Goal: Task Accomplishment & Management: Use online tool/utility

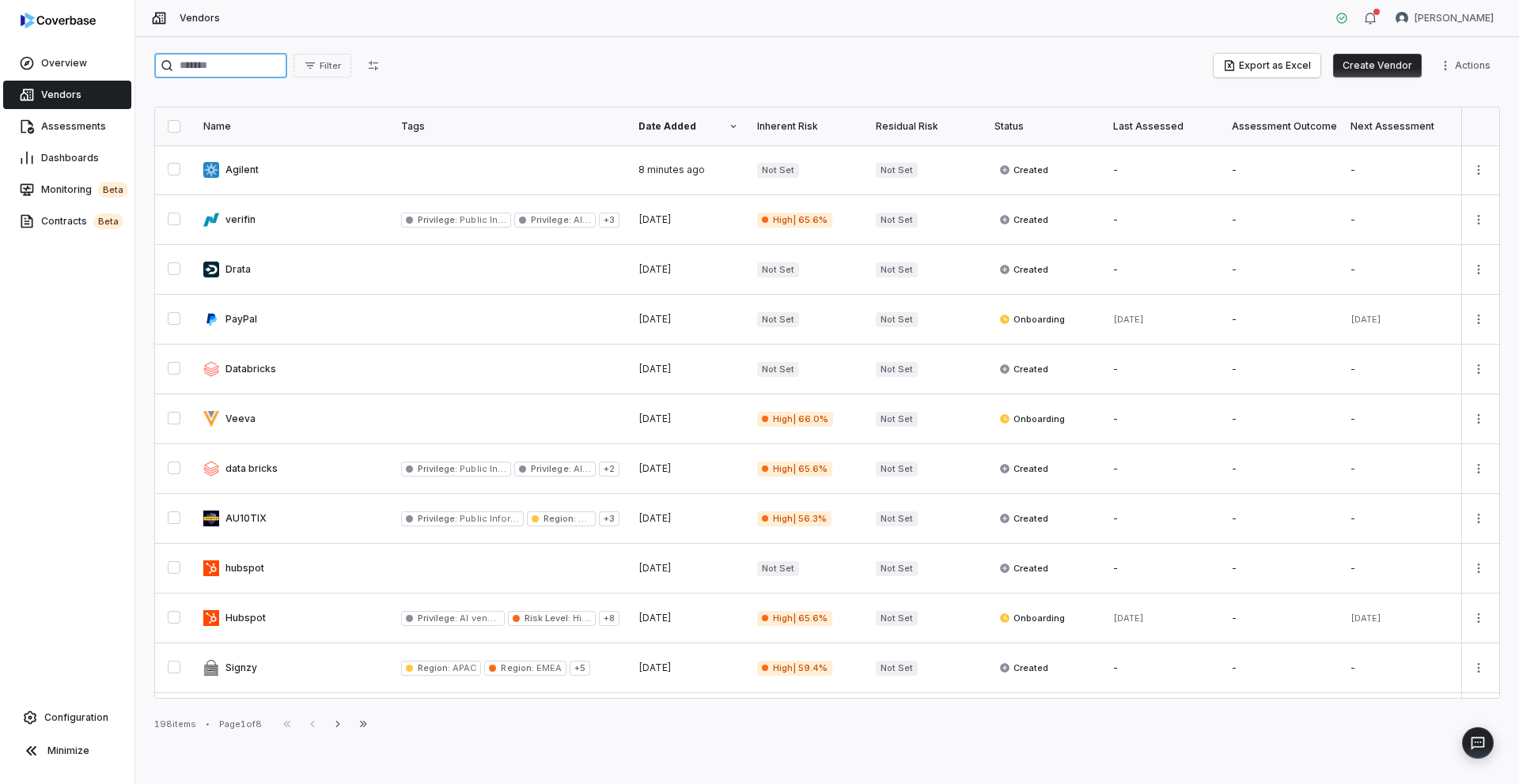
click at [206, 62] on input "search" at bounding box center [221, 65] width 133 height 25
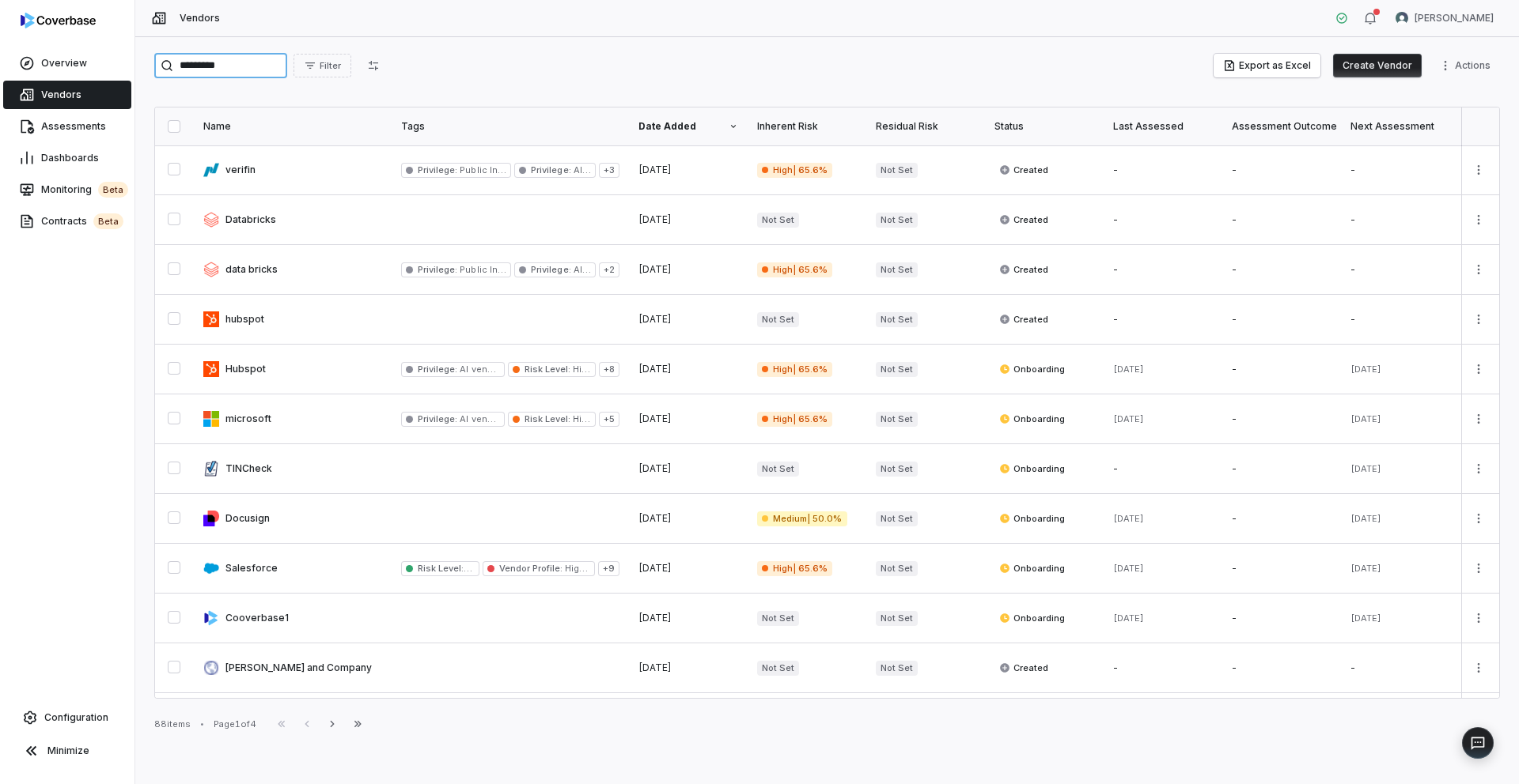
type input "*********"
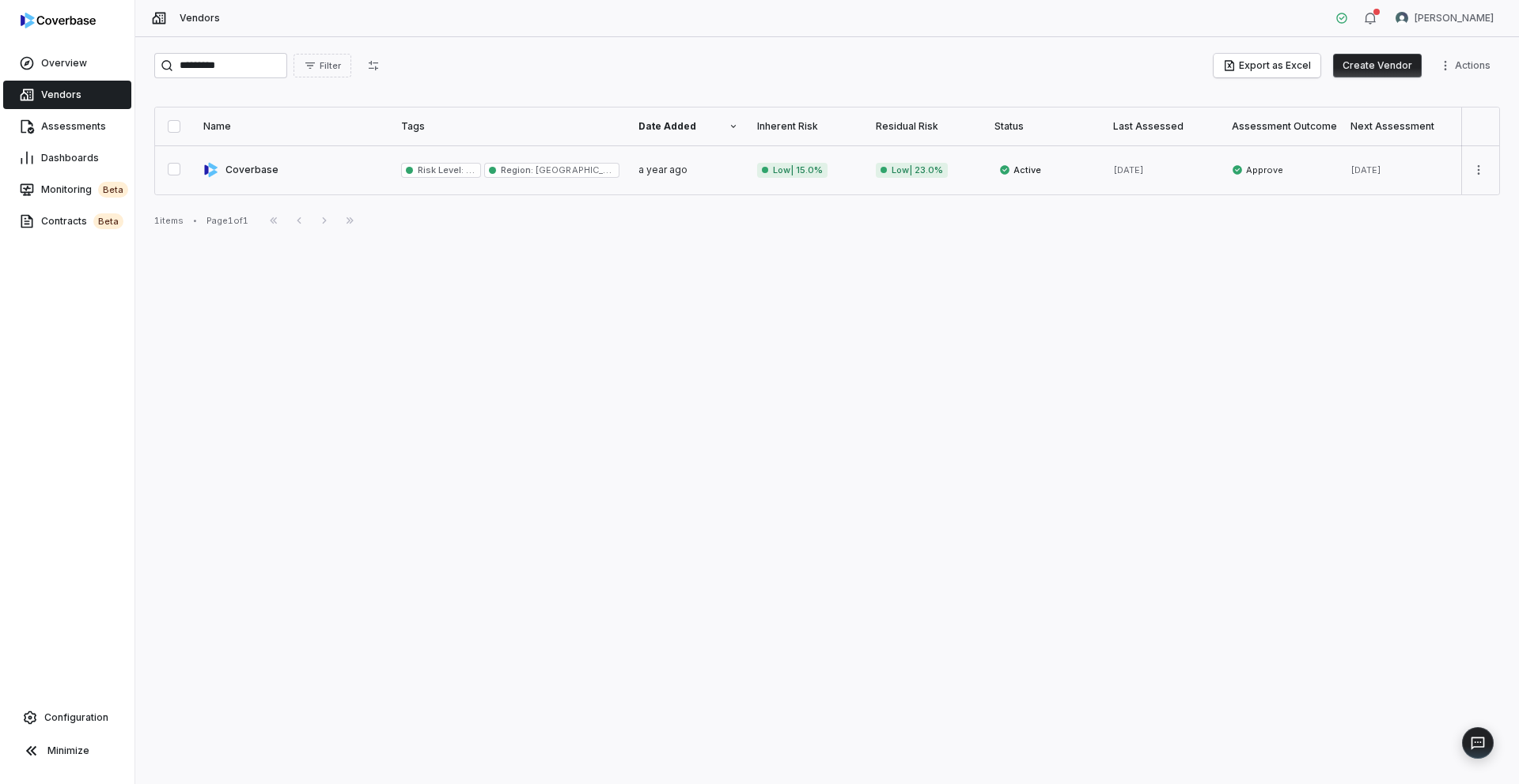
click at [246, 162] on link at bounding box center [293, 169] width 198 height 49
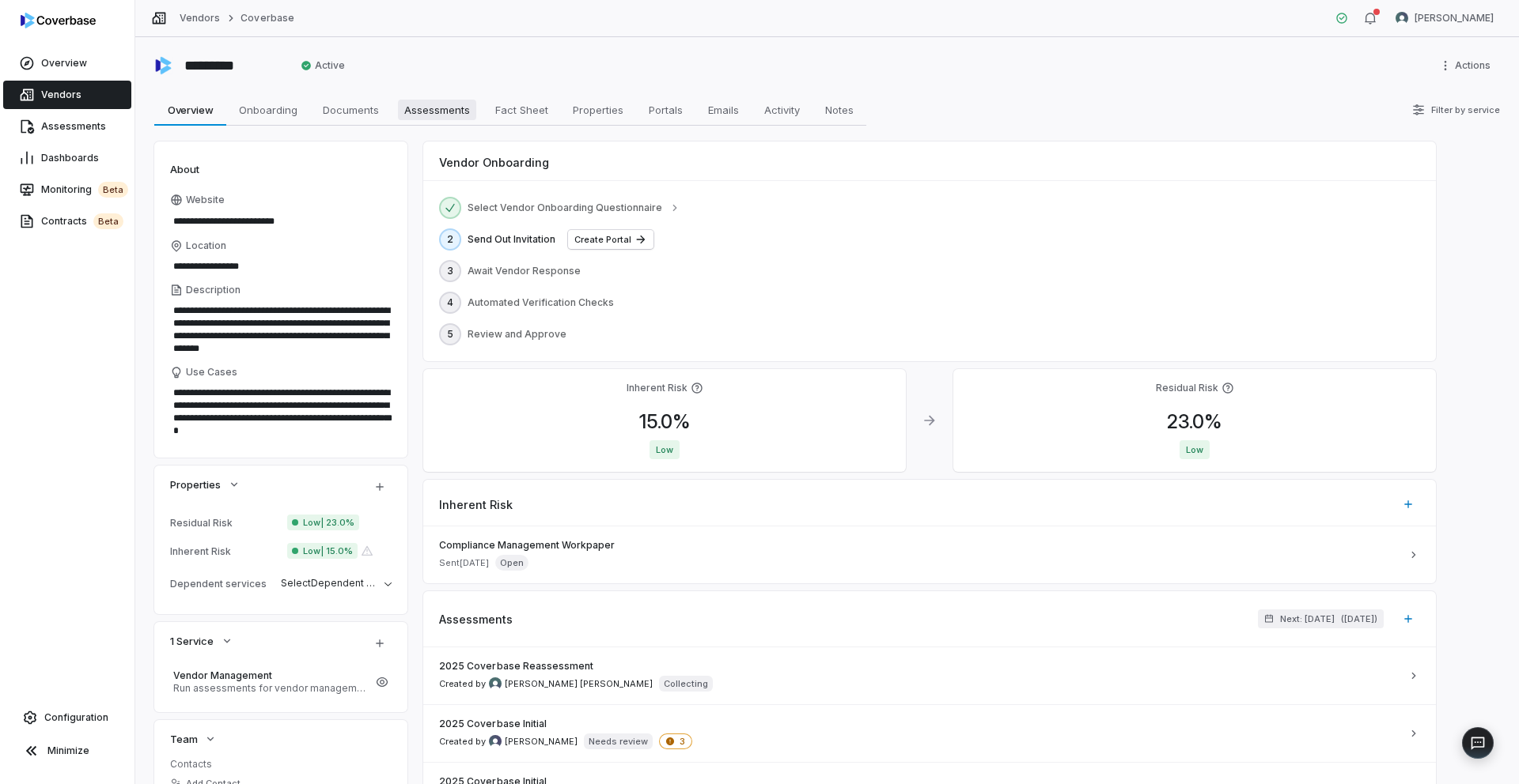
click at [423, 116] on span "Assessments" at bounding box center [436, 110] width 78 height 21
type textarea "*"
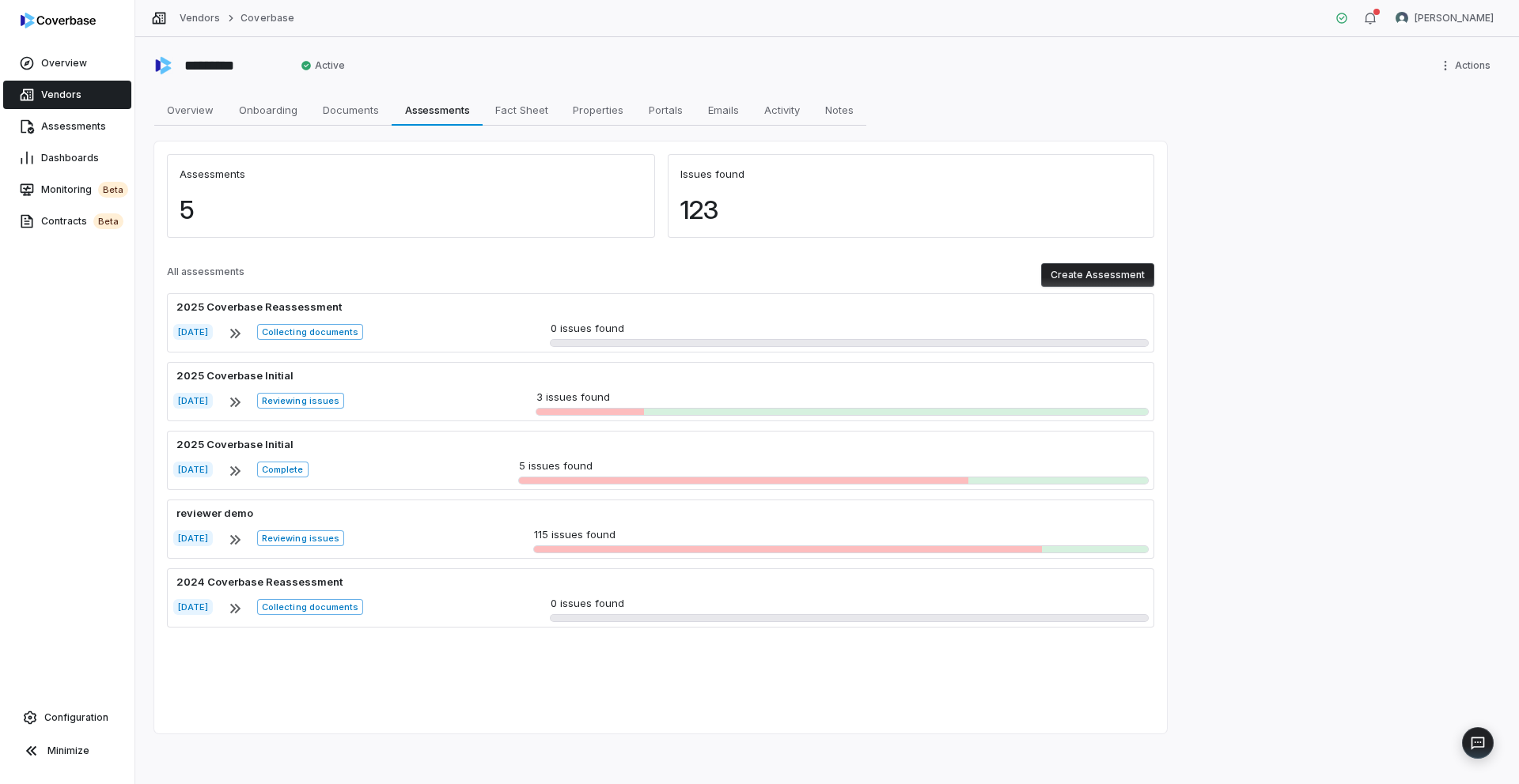
click at [1103, 280] on button "Create Assessment" at bounding box center [1098, 276] width 113 height 24
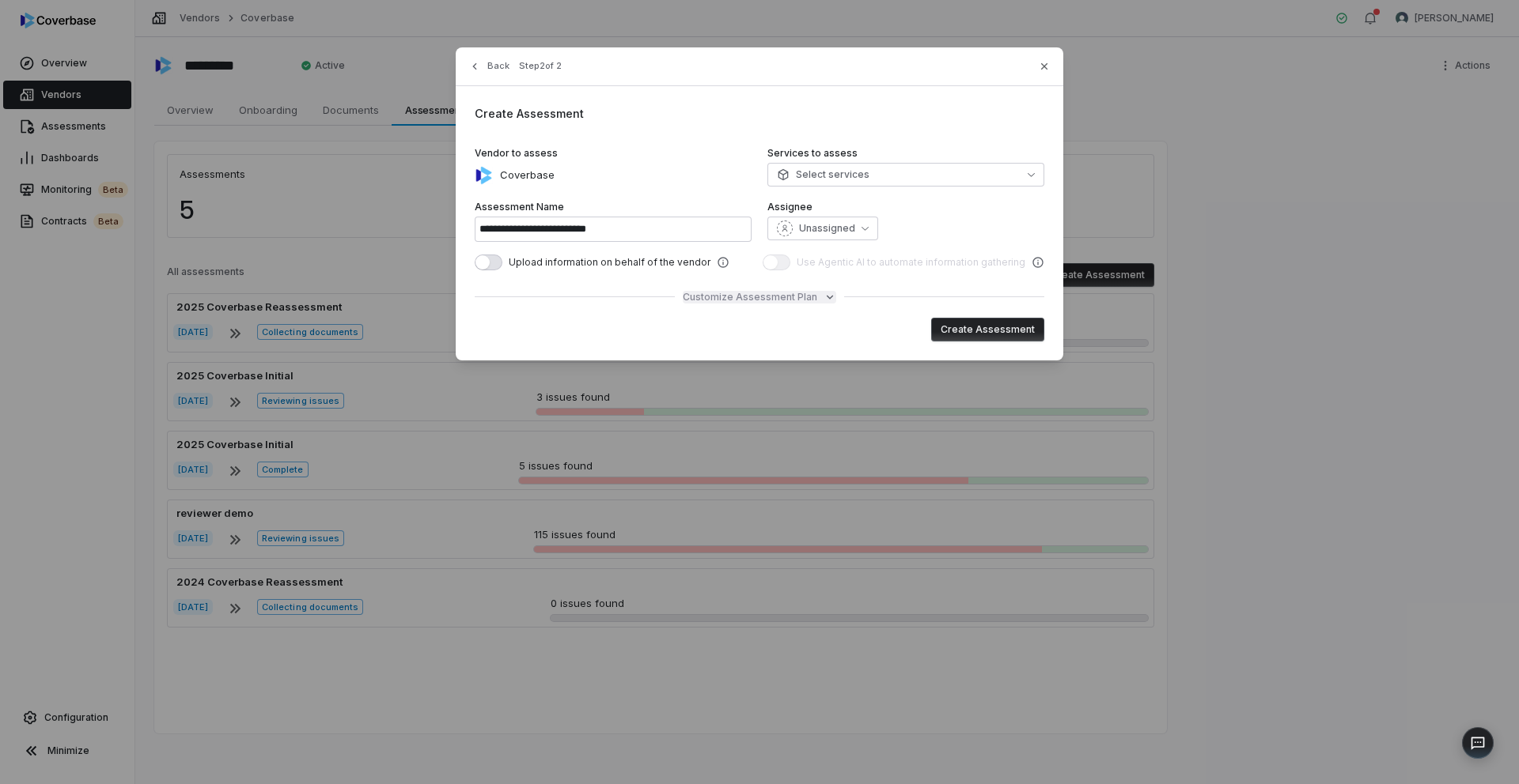
click at [770, 298] on span "Customize Assessment Plan" at bounding box center [750, 297] width 135 height 13
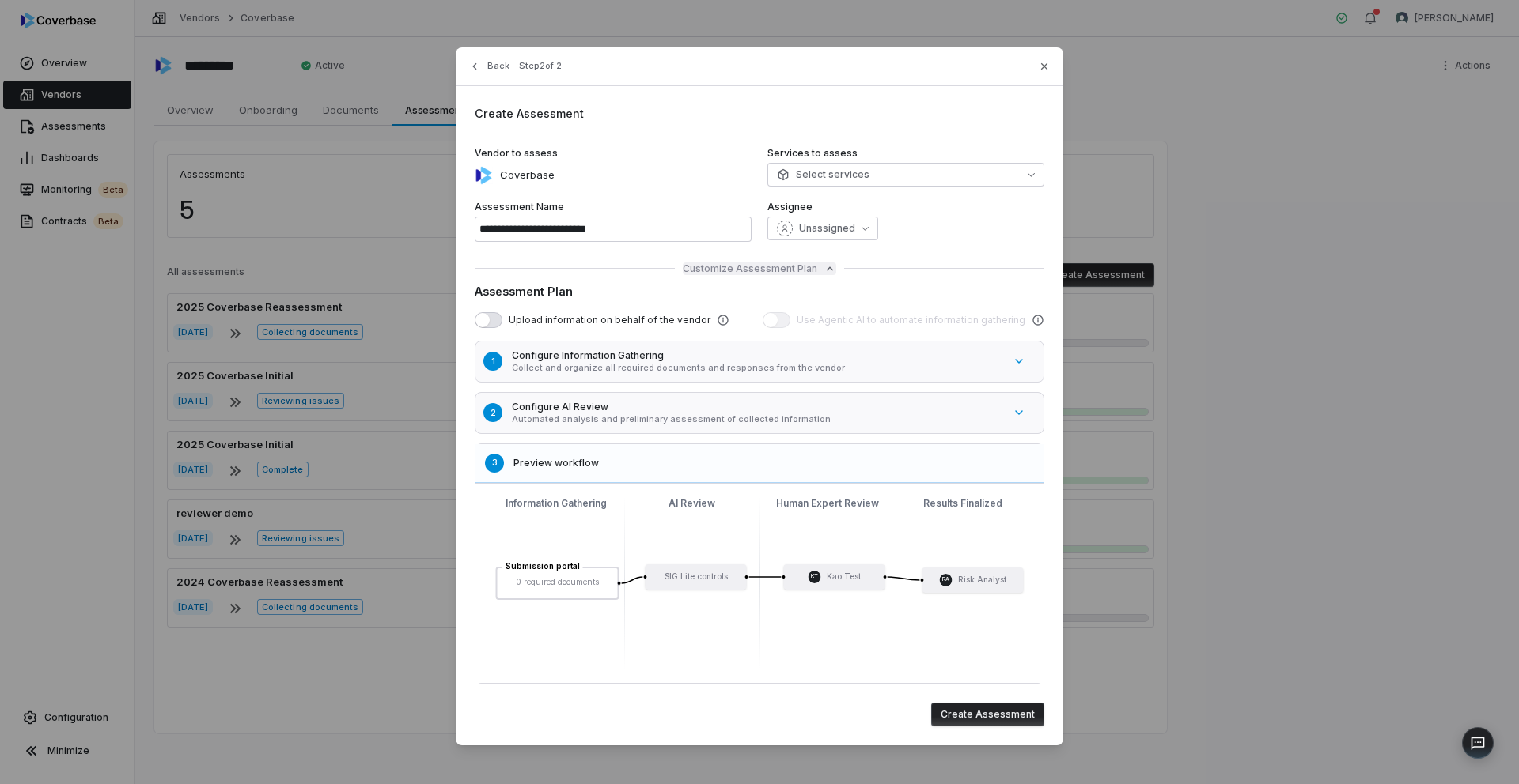
click at [763, 270] on span "Customize Assessment Plan" at bounding box center [750, 269] width 135 height 13
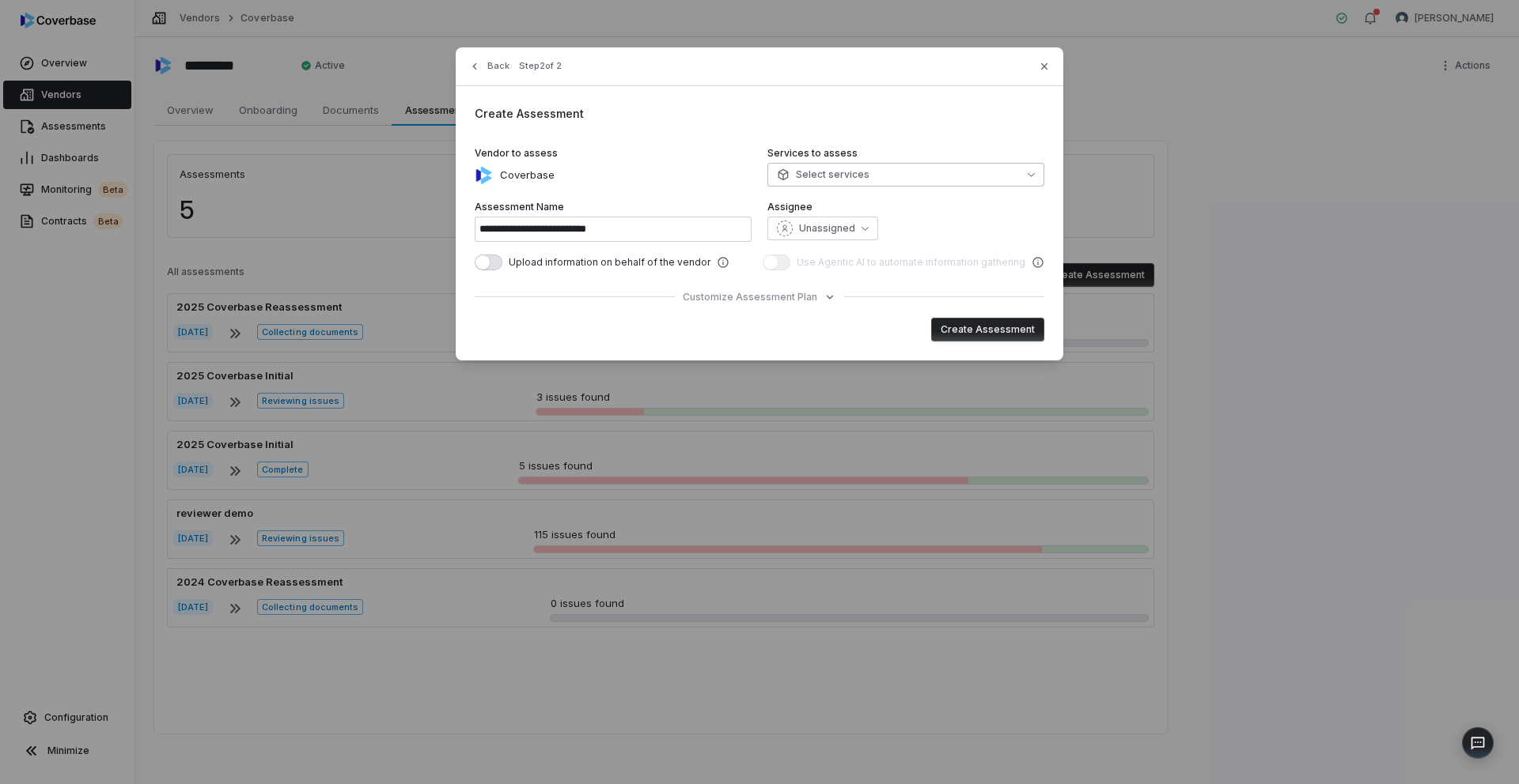
click at [821, 182] on button "Select services" at bounding box center [906, 175] width 277 height 24
type input "**********"
click at [723, 169] on div "Coverbase" at bounding box center [613, 175] width 277 height 19
click at [717, 264] on icon at bounding box center [723, 262] width 13 height 13
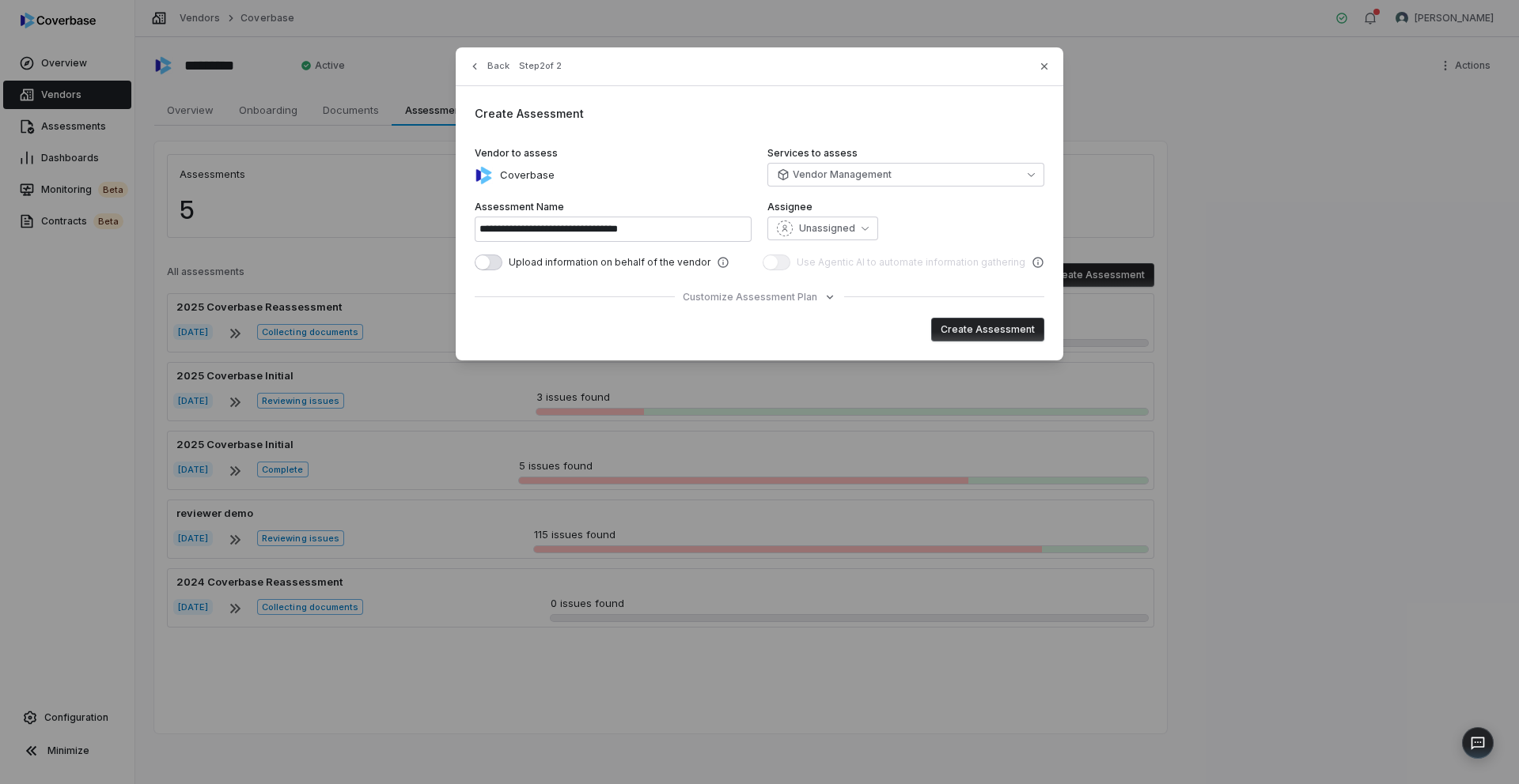
click at [717, 260] on icon at bounding box center [723, 262] width 13 height 13
click at [758, 292] on span "Customize Assessment Plan" at bounding box center [750, 297] width 135 height 13
